Goal: Submit feedback/report problem

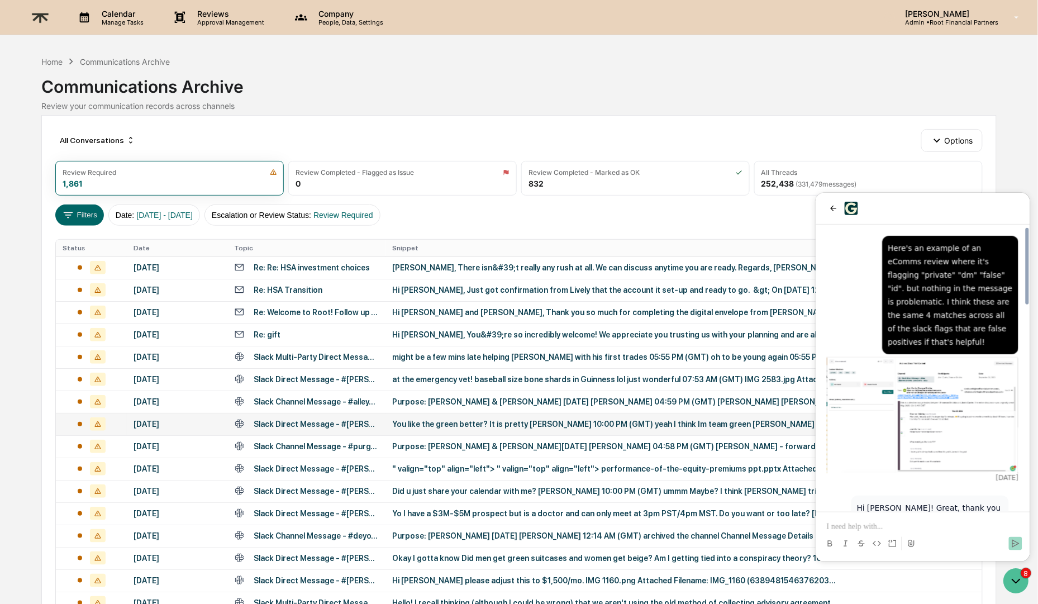
scroll to position [766, 0]
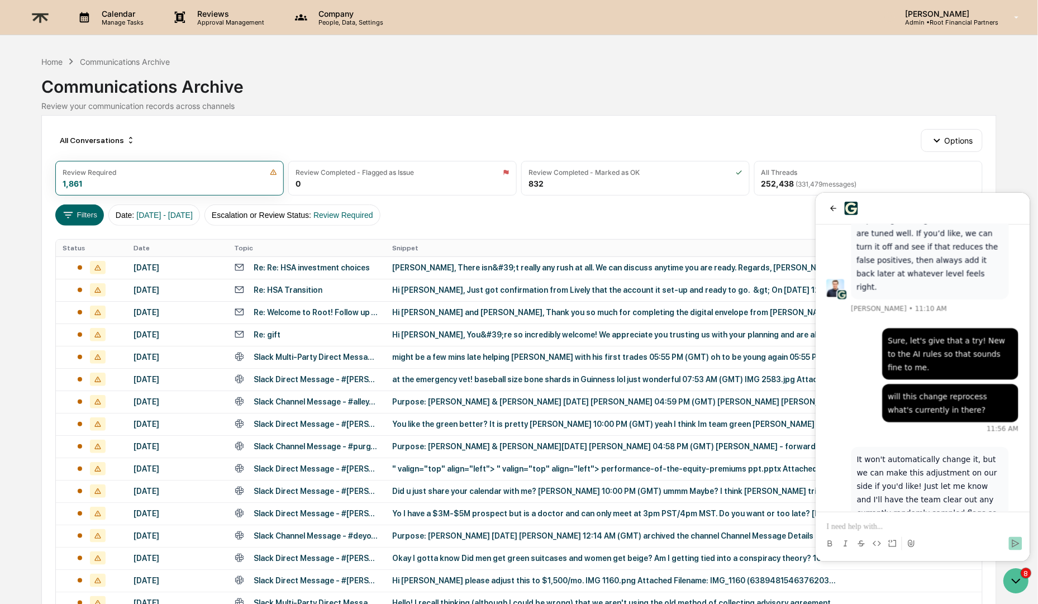
click at [934, 530] on p at bounding box center [922, 526] width 192 height 11
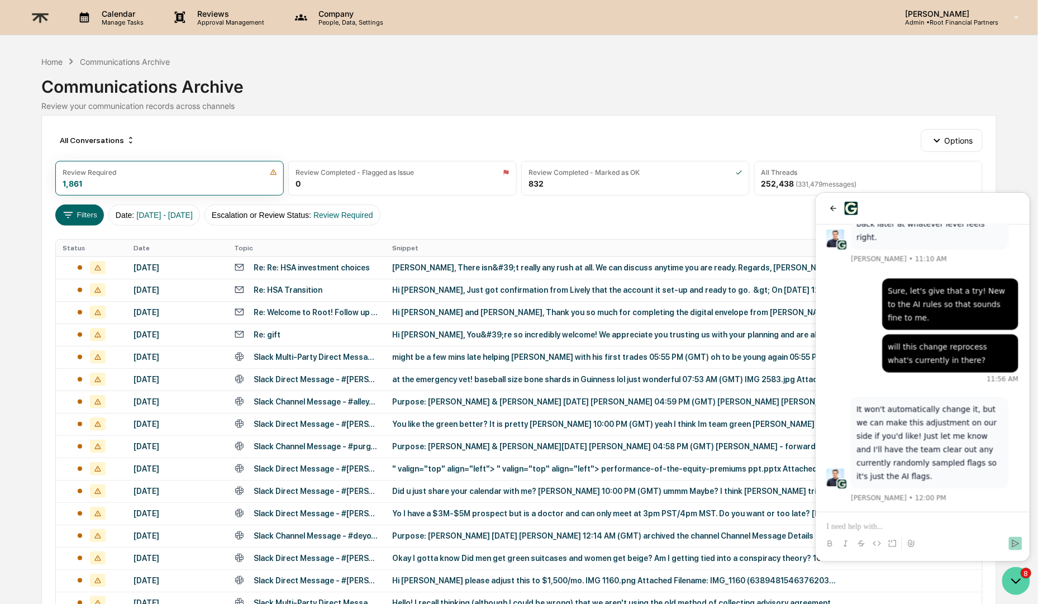
click at [1014, 587] on icon "Open customer support" at bounding box center [1016, 581] width 28 height 28
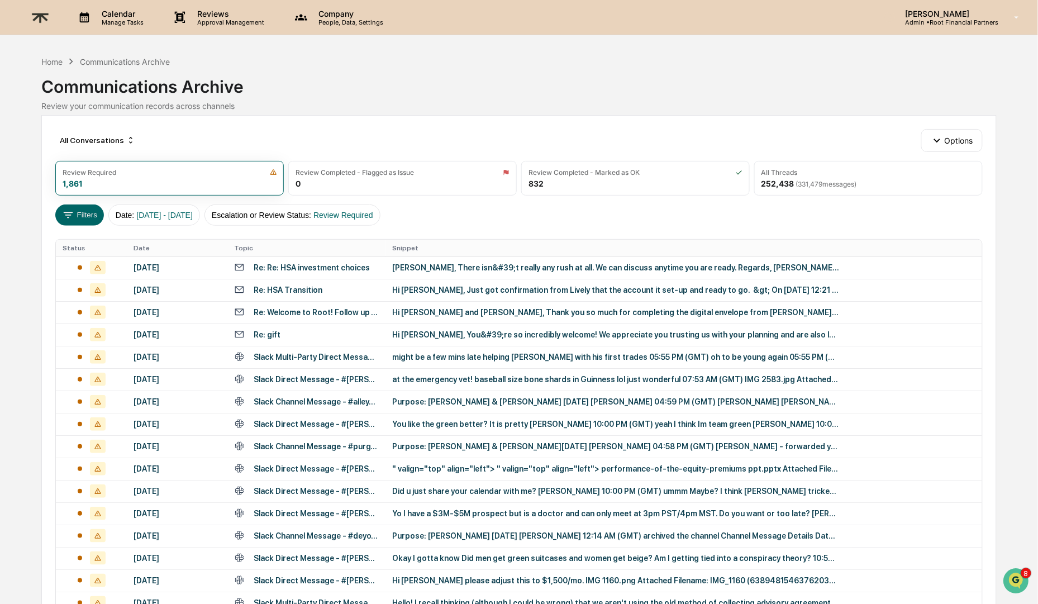
click at [44, 13] on img at bounding box center [40, 17] width 27 height 27
